Goal: Information Seeking & Learning: Find specific page/section

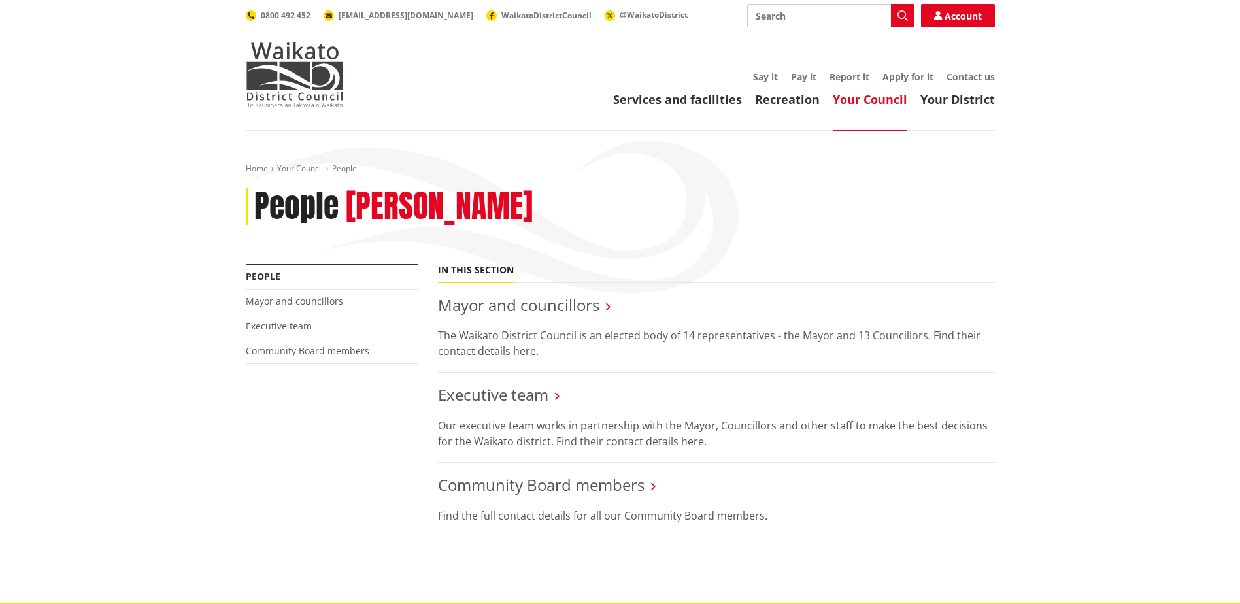
click at [537, 306] on link "Mayor and councillors" at bounding box center [518, 305] width 161 height 22
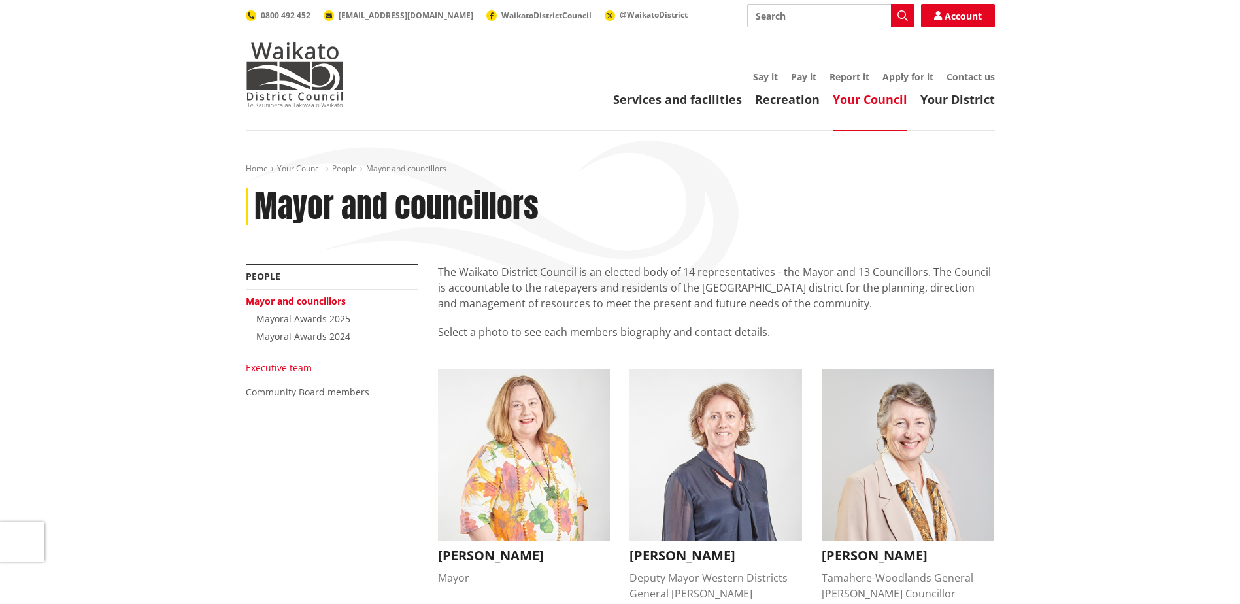
click at [296, 365] on link "Executive team" at bounding box center [279, 367] width 66 height 12
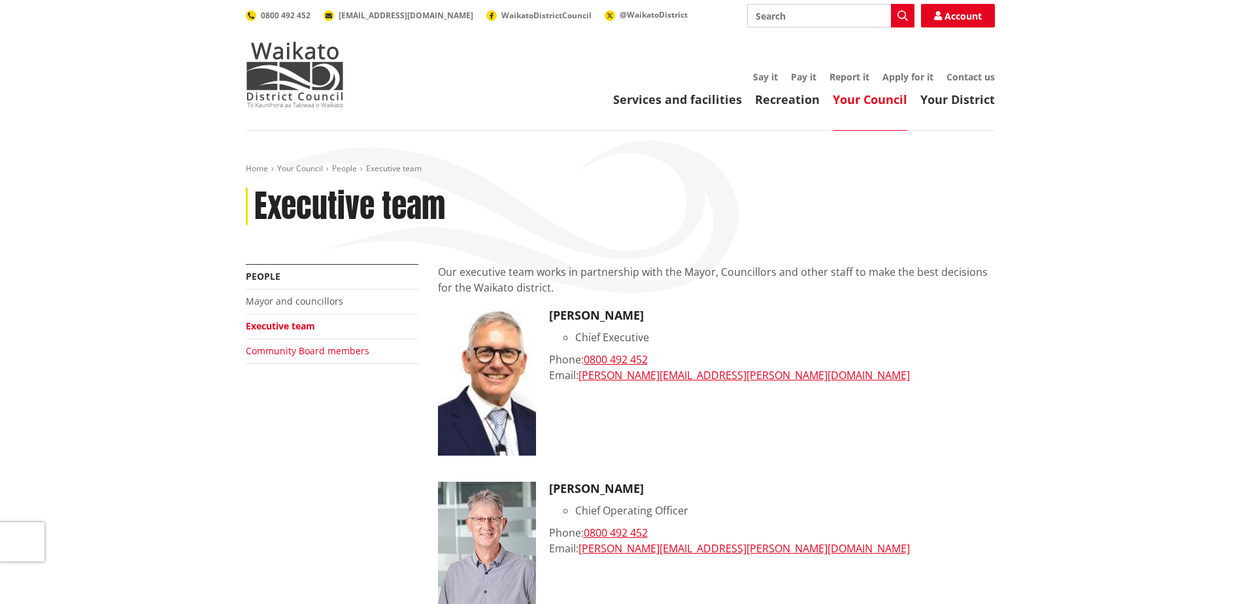
click at [335, 354] on link "Community Board members" at bounding box center [308, 350] width 124 height 12
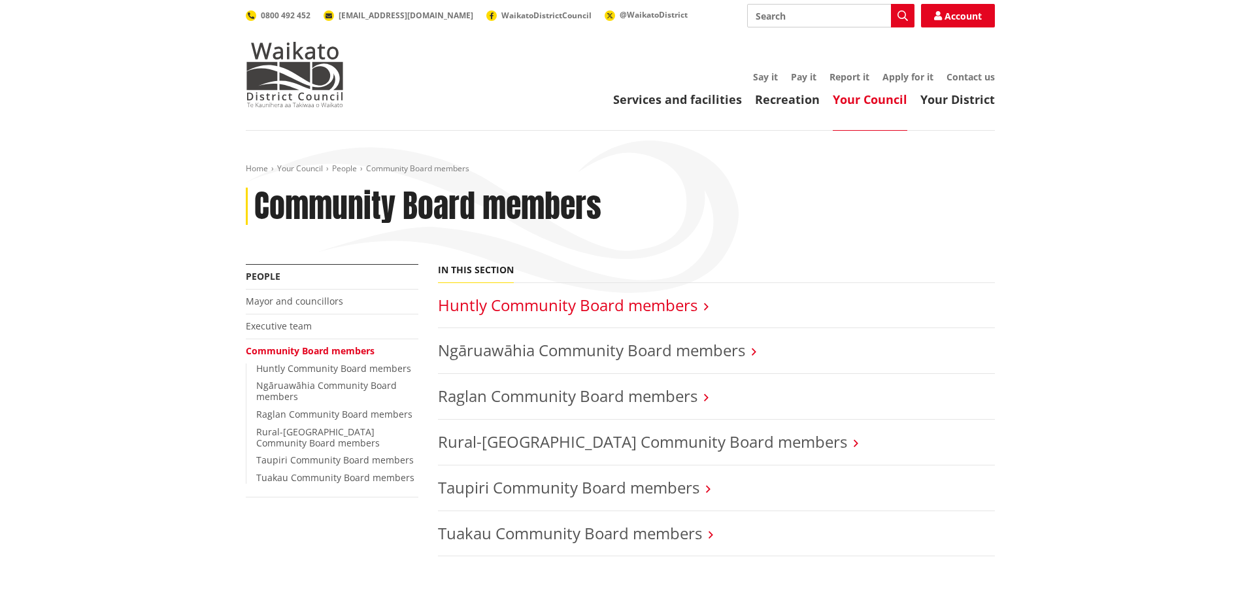
click at [497, 301] on link "Huntly Community Board members" at bounding box center [567, 305] width 259 height 22
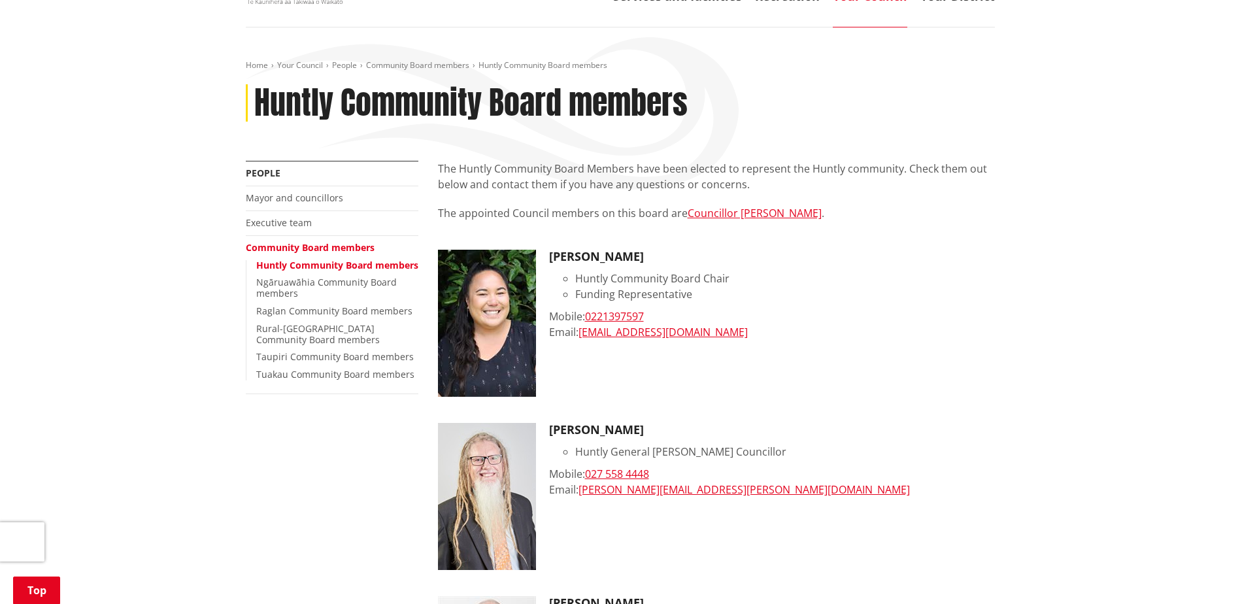
scroll to position [65, 0]
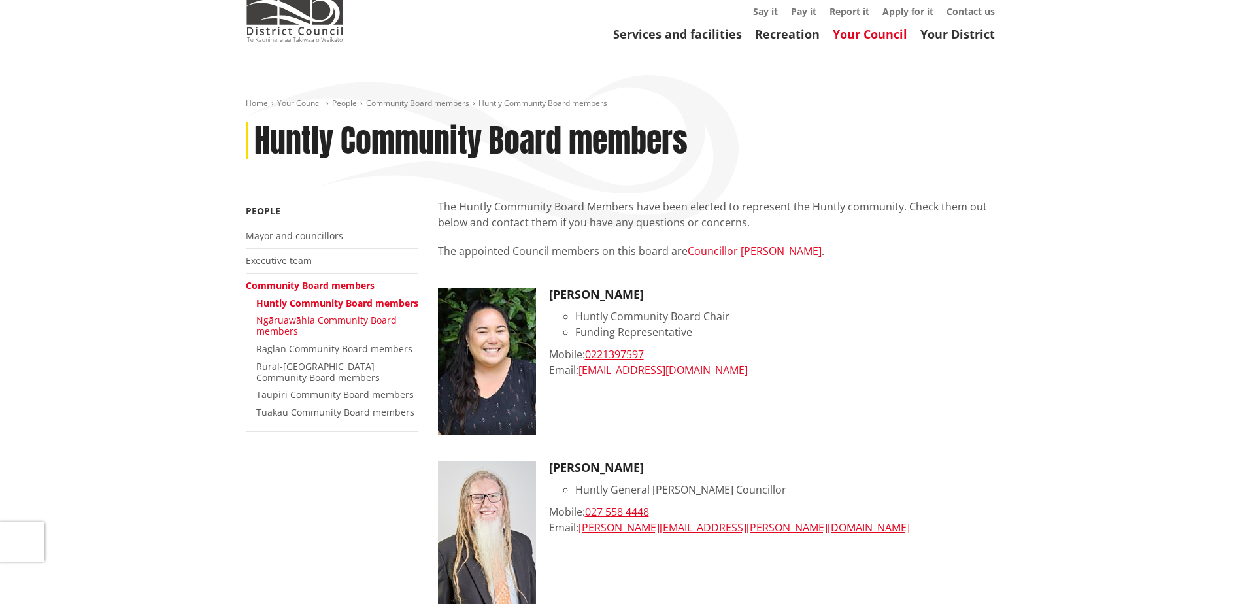
click at [326, 329] on link "Ngāruawāhia Community Board members" at bounding box center [326, 326] width 140 height 24
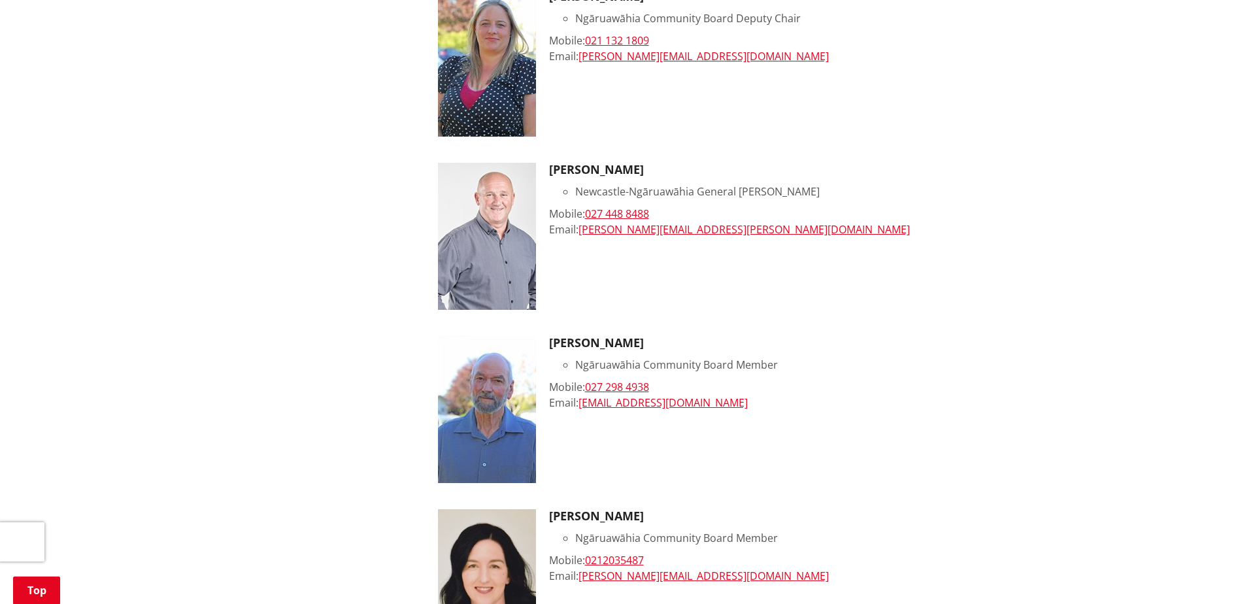
scroll to position [327, 0]
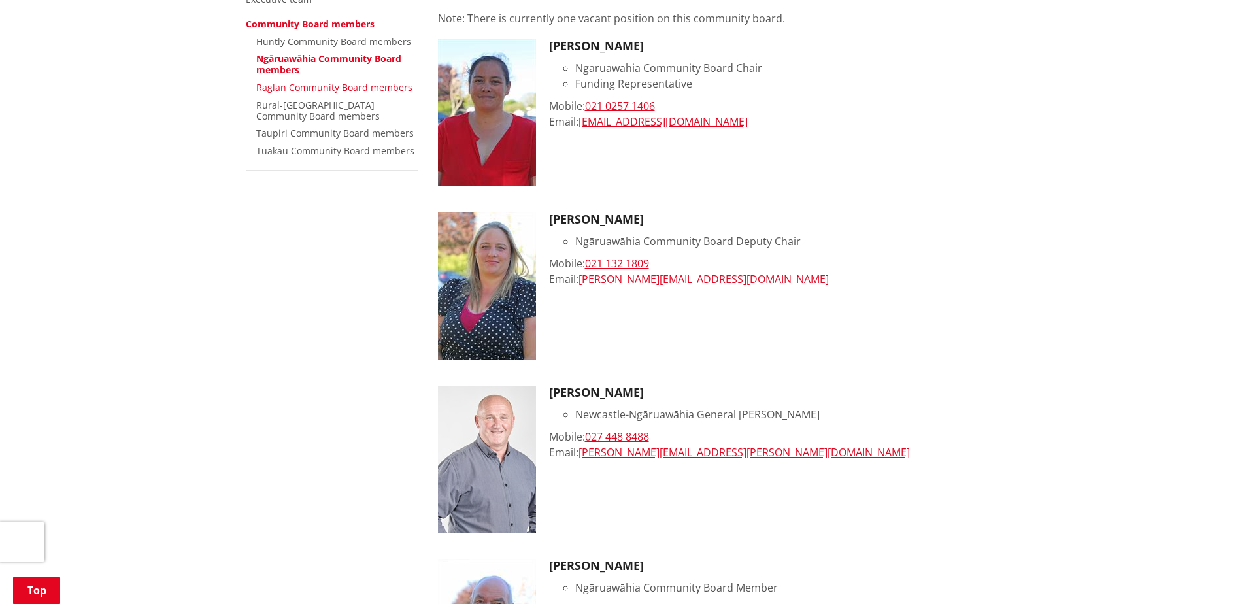
click at [299, 86] on link "Raglan Community Board members" at bounding box center [334, 87] width 156 height 12
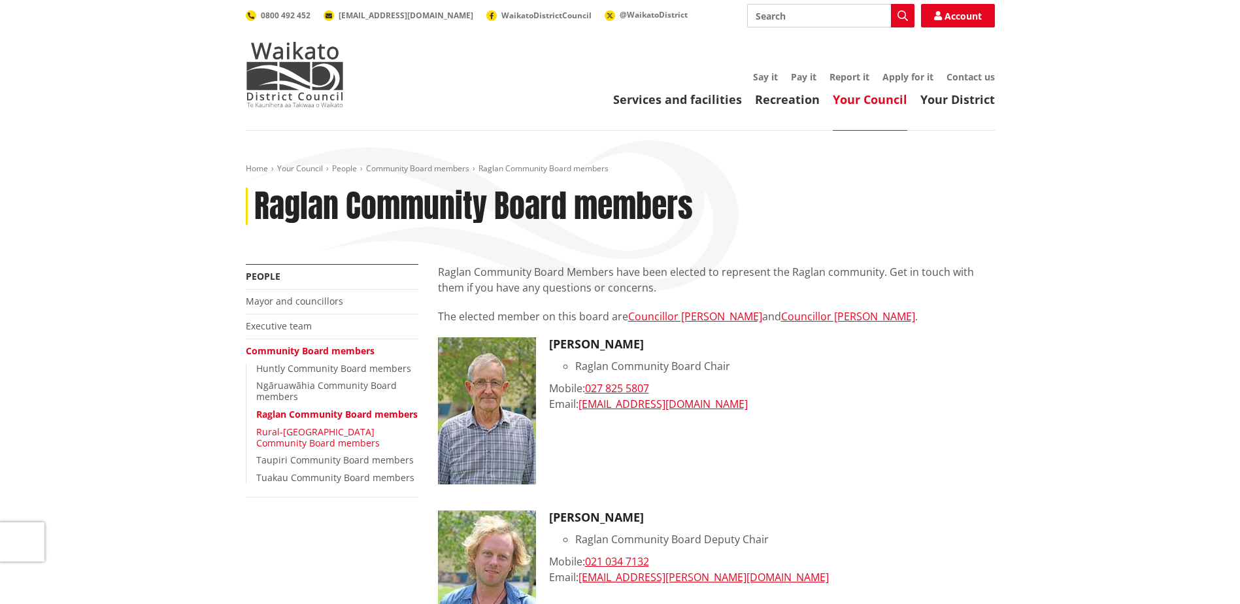
click at [308, 442] on link "Rural-[GEOGRAPHIC_DATA] Community Board members" at bounding box center [318, 437] width 124 height 24
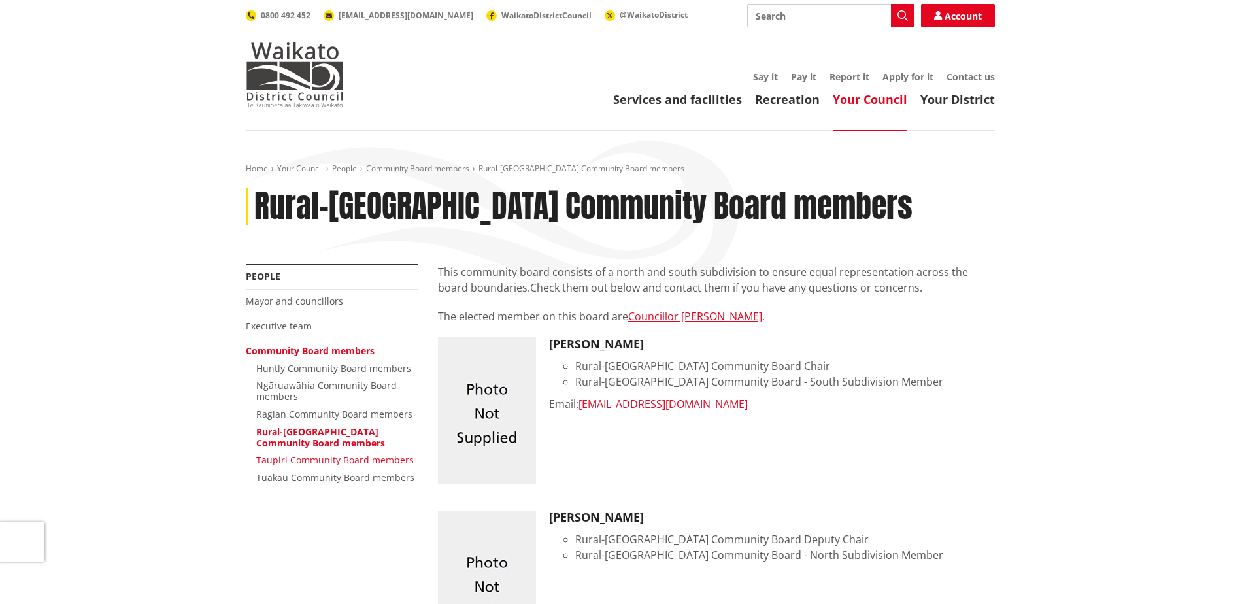
click at [325, 455] on link "Taupiri Community Board members" at bounding box center [334, 460] width 157 height 12
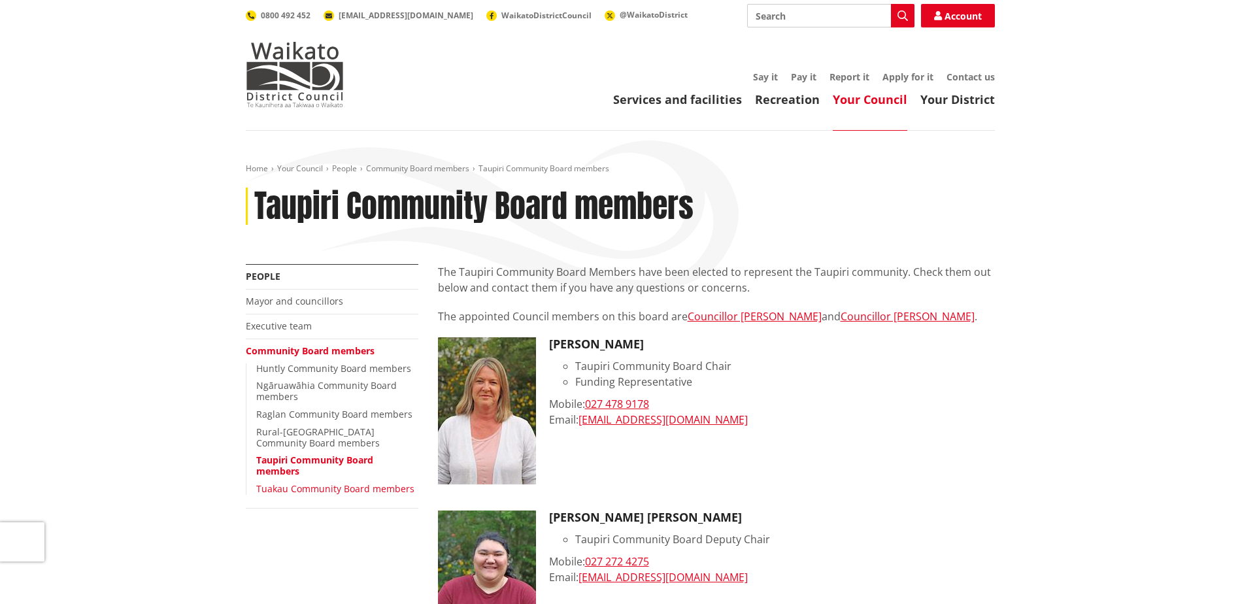
click at [284, 492] on link "Tuakau Community Board members" at bounding box center [335, 488] width 158 height 12
